Goal: Find specific page/section: Find specific page/section

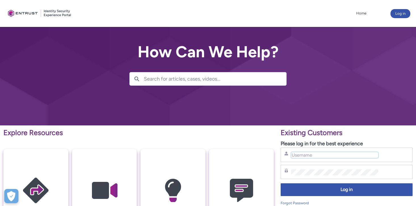
click at [319, 154] on input "Username" at bounding box center [334, 155] width 87 height 6
type input "[PERSON_NAME][EMAIL_ADDRESS][DOMAIN_NAME]"
click at [341, 182] on div "Log in" at bounding box center [346, 191] width 132 height 18
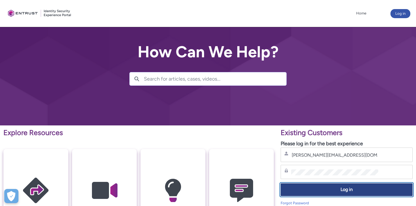
click at [341, 184] on button "Log in" at bounding box center [346, 189] width 132 height 13
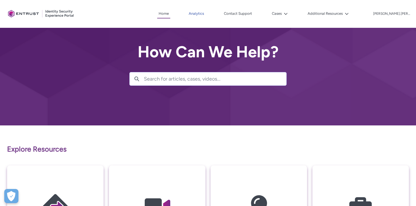
click at [205, 15] on link "Analytics" at bounding box center [196, 13] width 18 height 9
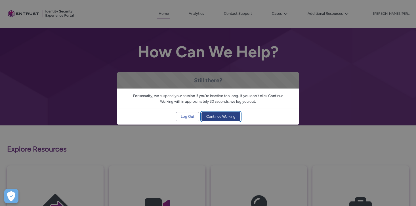
click at [225, 117] on span "Continue Working" at bounding box center [220, 116] width 29 height 9
